Goal: Information Seeking & Learning: Learn about a topic

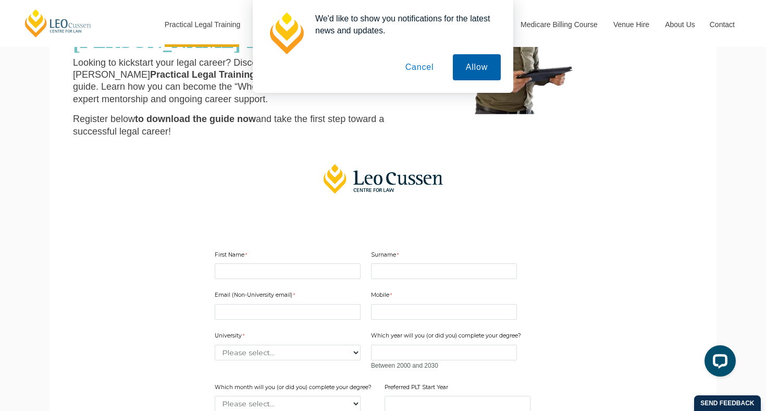
click at [478, 60] on button "Allow" at bounding box center [477, 67] width 48 height 26
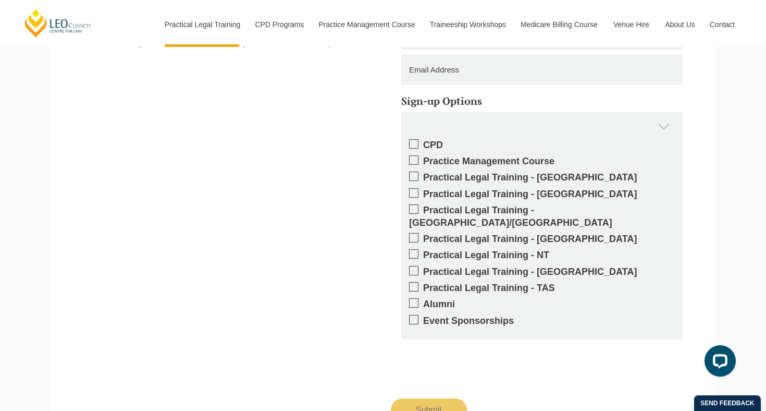
scroll to position [908, 0]
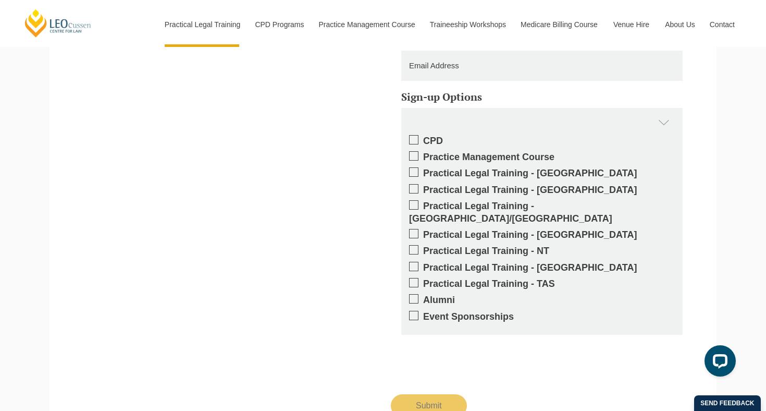
click at [418, 201] on label "Practical Legal Training - [GEOGRAPHIC_DATA]/[GEOGRAPHIC_DATA]" at bounding box center [542, 212] width 266 height 24
click at [423, 202] on input "Practical Legal Training - [GEOGRAPHIC_DATA]/[GEOGRAPHIC_DATA]" at bounding box center [423, 202] width 0 height 0
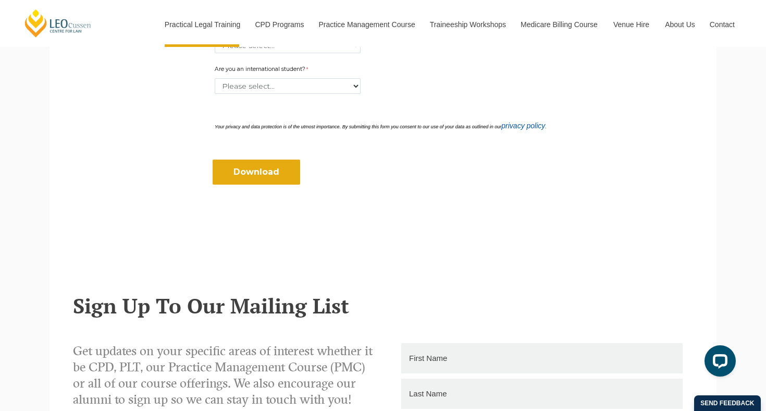
scroll to position [332, 0]
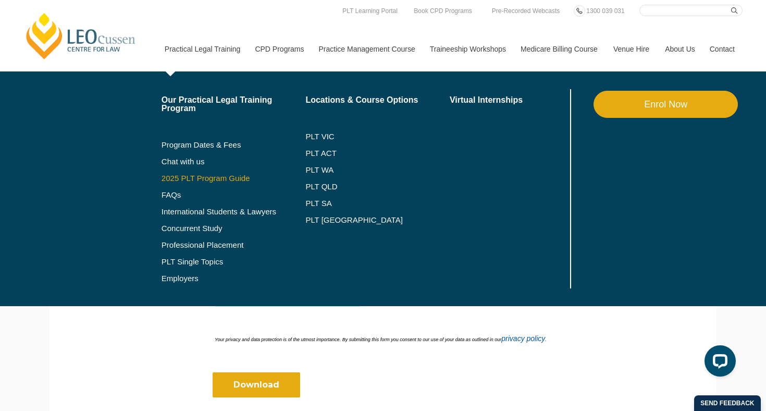
click at [185, 180] on link "2025 PLT Program Guide" at bounding box center [221, 178] width 118 height 8
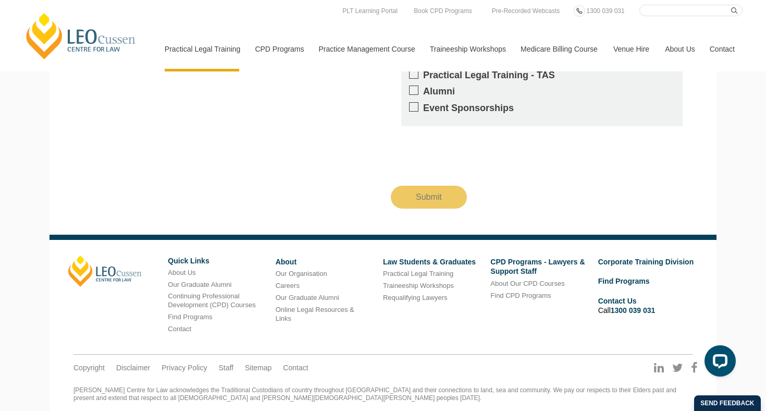
scroll to position [1116, 0]
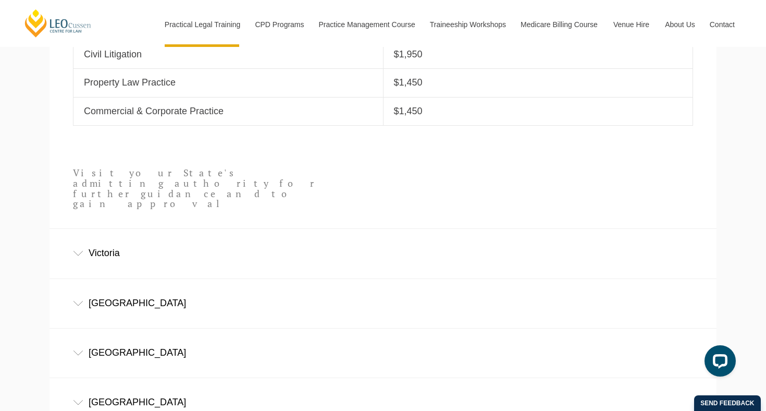
scroll to position [562, 0]
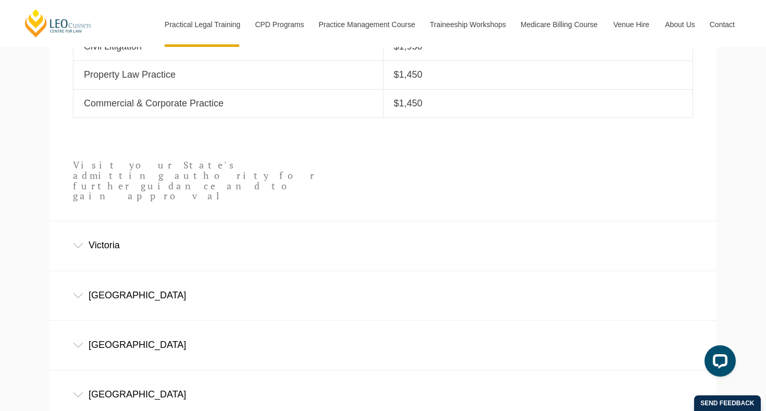
click at [141, 281] on div "New South Wales" at bounding box center [383, 295] width 667 height 48
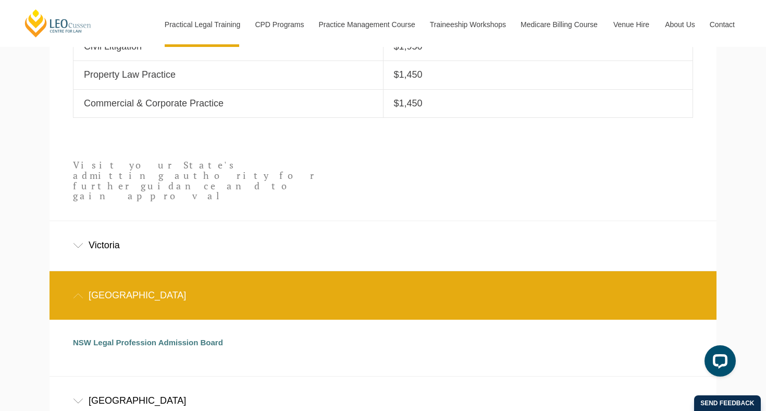
scroll to position [562, 0]
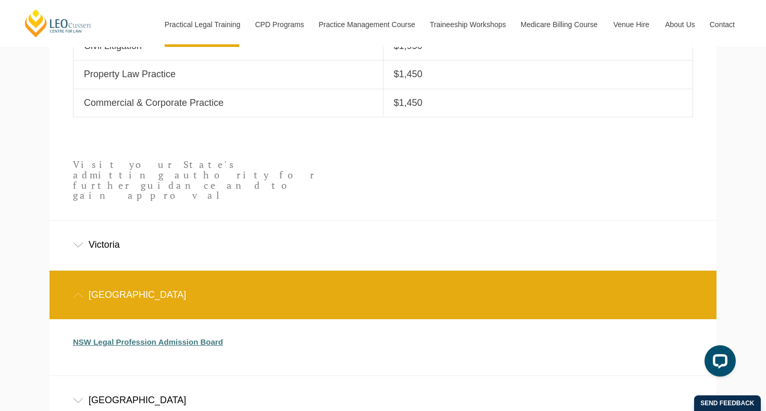
click at [205, 337] on link "NSW Legal Profession Admission Board" at bounding box center [148, 341] width 150 height 9
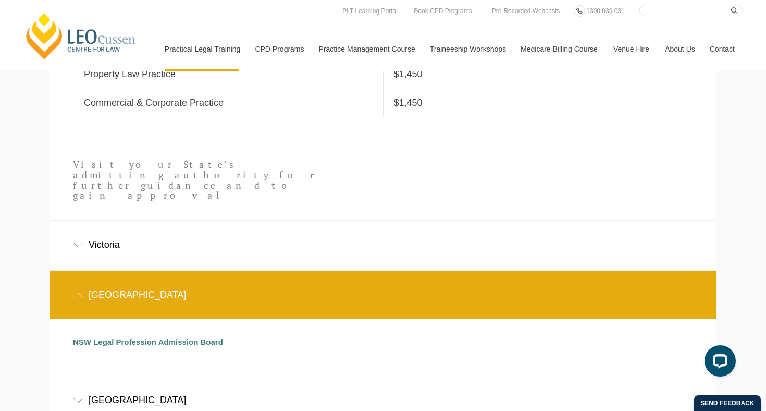
click at [145, 220] on div "Victoria" at bounding box center [383, 244] width 667 height 48
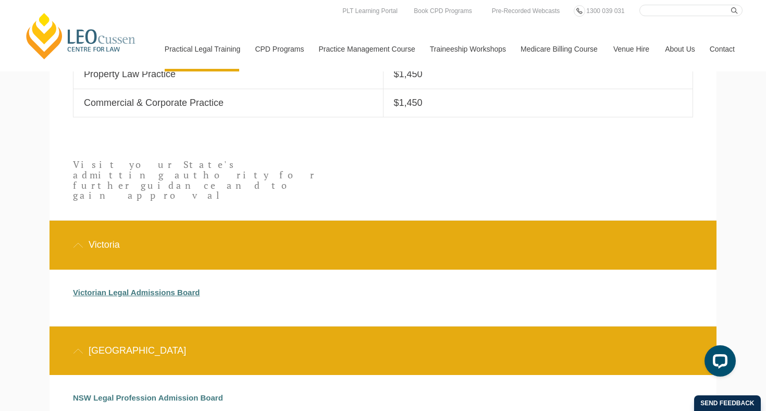
click at [133, 288] on link "Victorian Legal Admissions Board" at bounding box center [136, 292] width 127 height 9
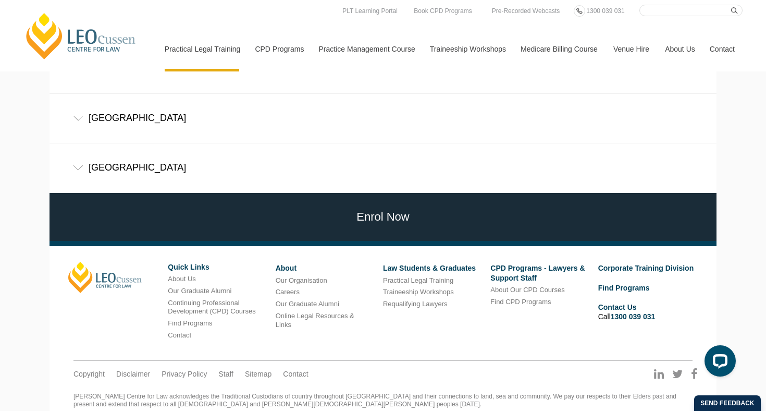
scroll to position [899, 0]
